Goal: Register for event/course

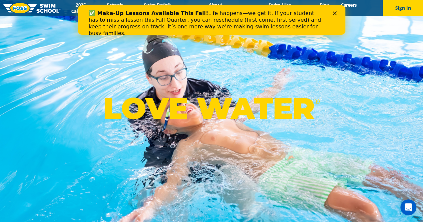
click at [334, 13] on polygon "Close" at bounding box center [334, 13] width 4 height 4
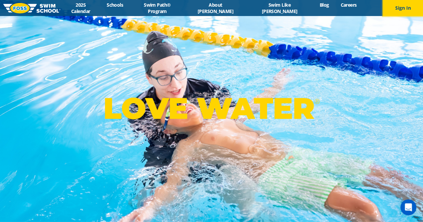
click at [403, 6] on button "Sign In" at bounding box center [403, 8] width 40 height 16
click at [184, 6] on link "Swim Path® Program" at bounding box center [157, 8] width 56 height 13
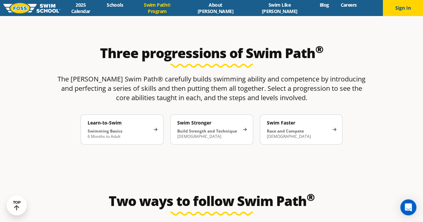
scroll to position [1036, 0]
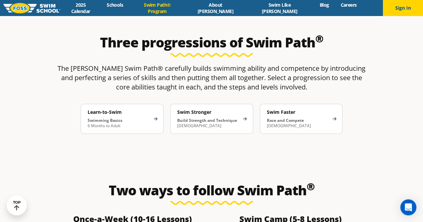
click at [197, 118] on strong "Build Strength and Technique" at bounding box center [207, 121] width 60 height 6
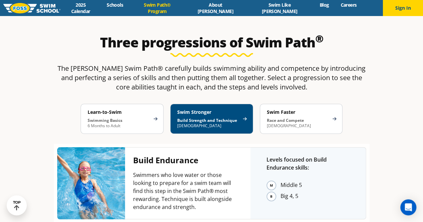
click at [280, 191] on li "Big 4, 5" at bounding box center [314, 196] width 69 height 10
click at [180, 171] on p "Swimmers who love water or those looking to prepare for a swim team will find t…" at bounding box center [183, 191] width 101 height 40
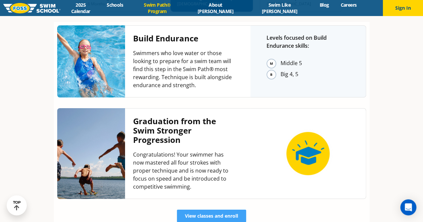
scroll to position [1203, 0]
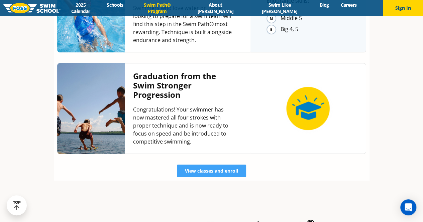
click at [204, 169] on span "View classes and enroll" at bounding box center [211, 171] width 53 height 5
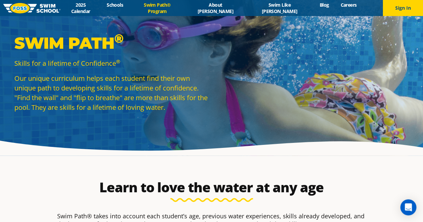
click at [49, 7] on img at bounding box center [31, 8] width 57 height 10
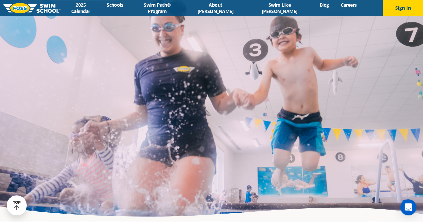
scroll to position [1336, 0]
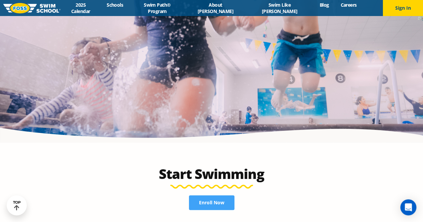
click at [216, 200] on span "Enroll Now" at bounding box center [211, 202] width 25 height 5
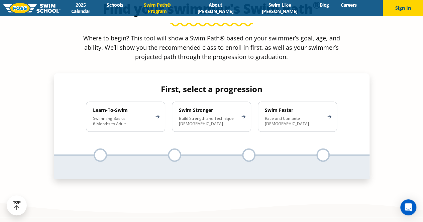
scroll to position [635, 0]
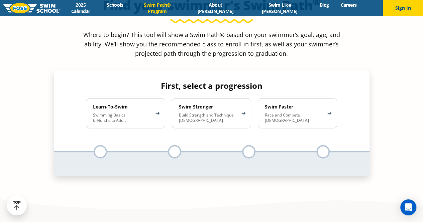
click at [243, 145] on div at bounding box center [248, 151] width 13 height 13
click at [238, 99] on div "Swim Stronger Build Strength and Technique [DEMOGRAPHIC_DATA]" at bounding box center [211, 114] width 79 height 30
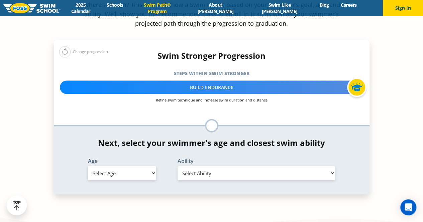
scroll to position [668, 0]
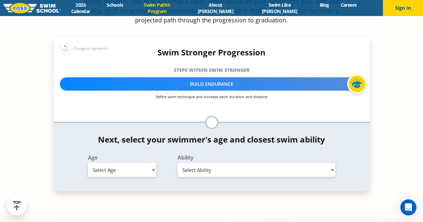
click at [110, 163] on select "Select Age [DEMOGRAPHIC_DATA] months - 1 year 1 year 2 years 3 years 4 years 5 …" at bounding box center [122, 170] width 68 height 14
select select "10-years-"
click at [88, 163] on select "Select Age [DEMOGRAPHIC_DATA] months - 1 year 1 year 2 years 3 years 4 years 5 …" at bounding box center [122, 170] width 68 height 14
click at [203, 163] on select "Select Ability First in-water experience When in the water, reliant on a life j…" at bounding box center [256, 170] width 158 height 14
select select "10-years--able-to-swim-front-crawl-40-ft-backstroke-40-ft-and-breaststroke-15-ft"
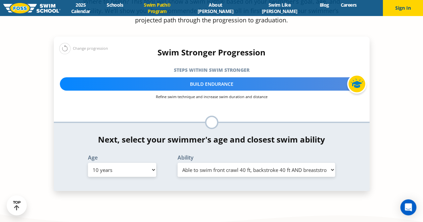
click at [177, 163] on select "Select Ability First in-water experience When in the water, reliant on a life j…" at bounding box center [256, 170] width 158 height 14
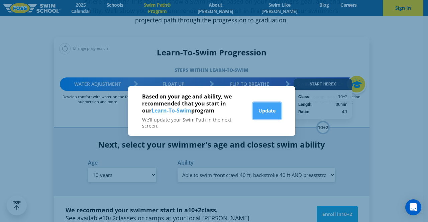
click at [272, 110] on button "Update" at bounding box center [267, 111] width 28 height 17
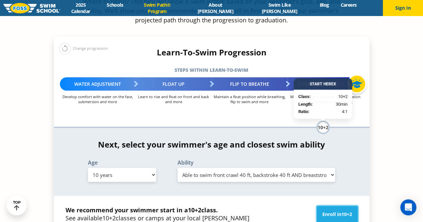
click at [329, 206] on link "Enroll in 10+2" at bounding box center [336, 214] width 41 height 17
